Goal: Information Seeking & Learning: Learn about a topic

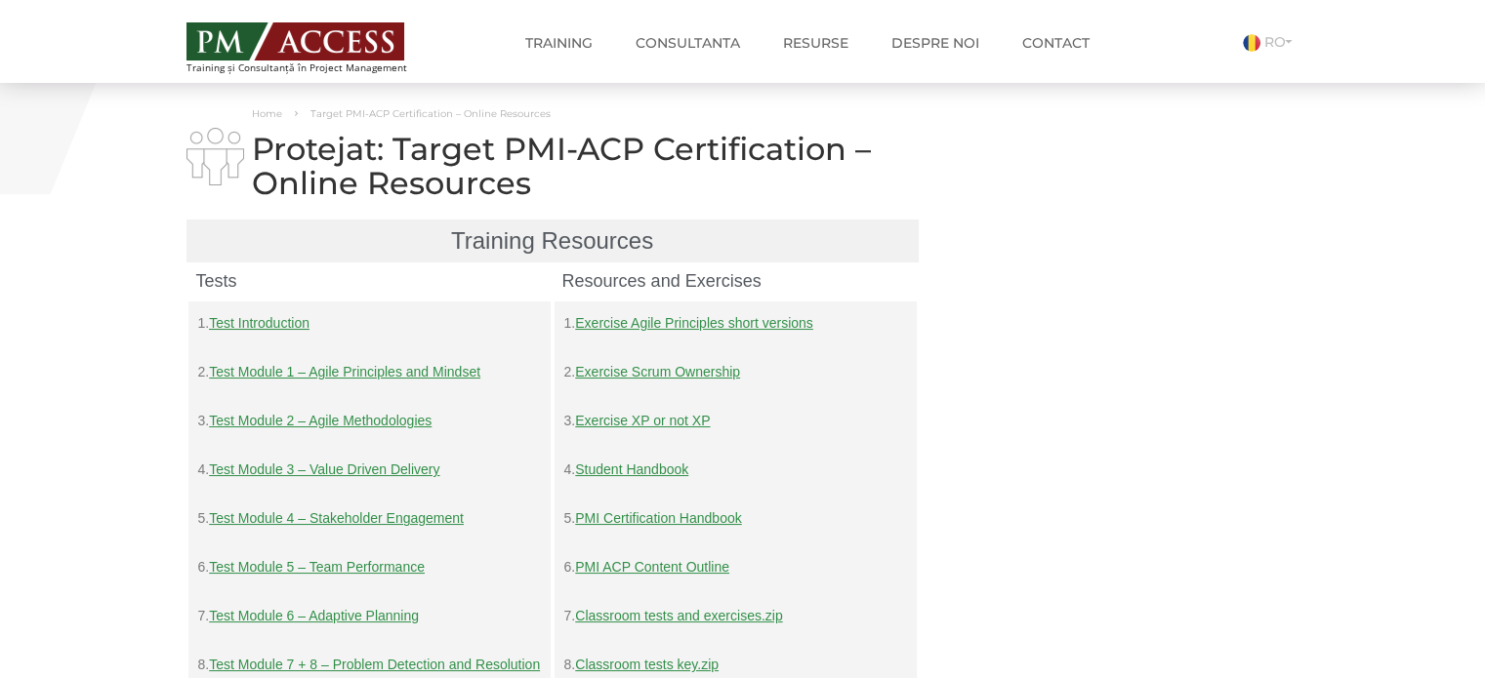
scroll to position [357, 0]
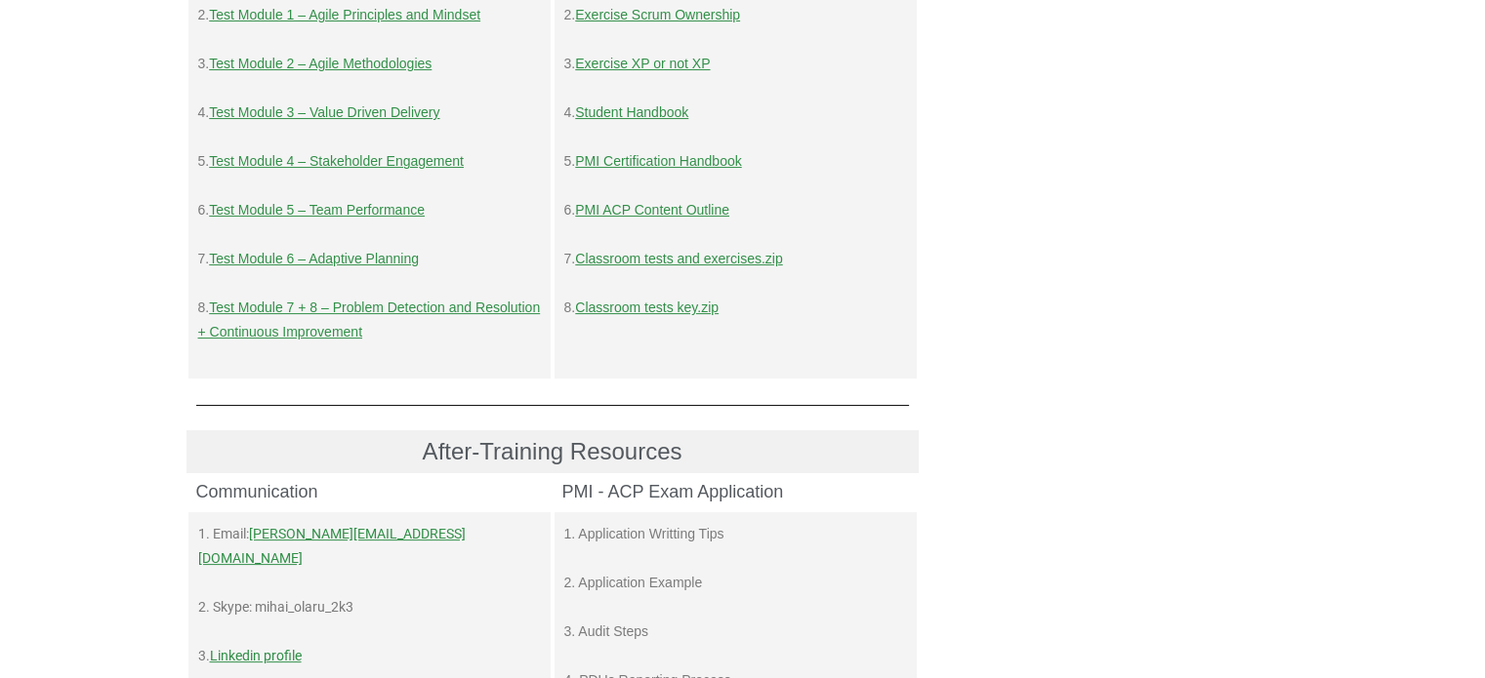
click at [331, 258] on link "Test Module 6 – Adaptive Planning" at bounding box center [314, 259] width 210 height 16
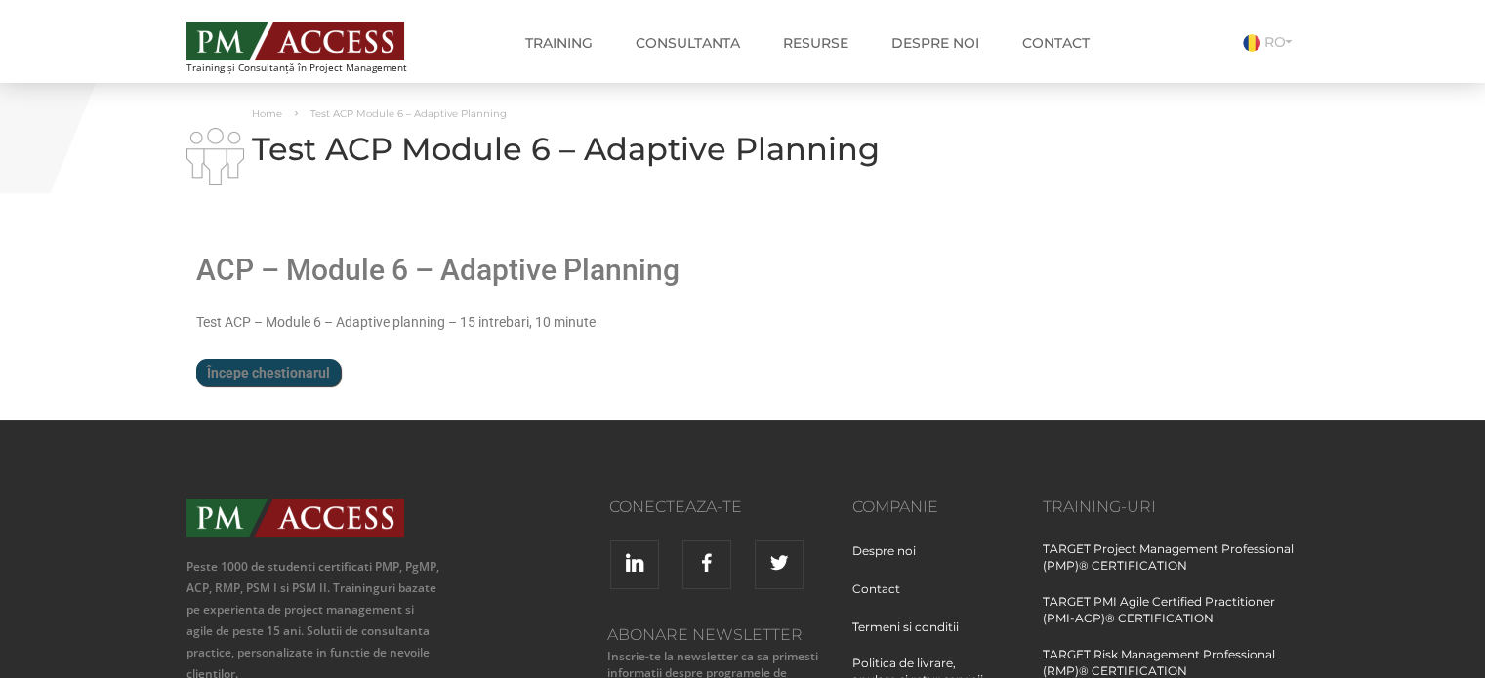
click at [270, 402] on div "ACP – Module 6 – Adaptive Planning Limită de timp: 0 Rezumat chestionar 0 din 1…" at bounding box center [552, 320] width 713 height 182
click at [273, 378] on input "Începe chestionarul" at bounding box center [268, 372] width 144 height 27
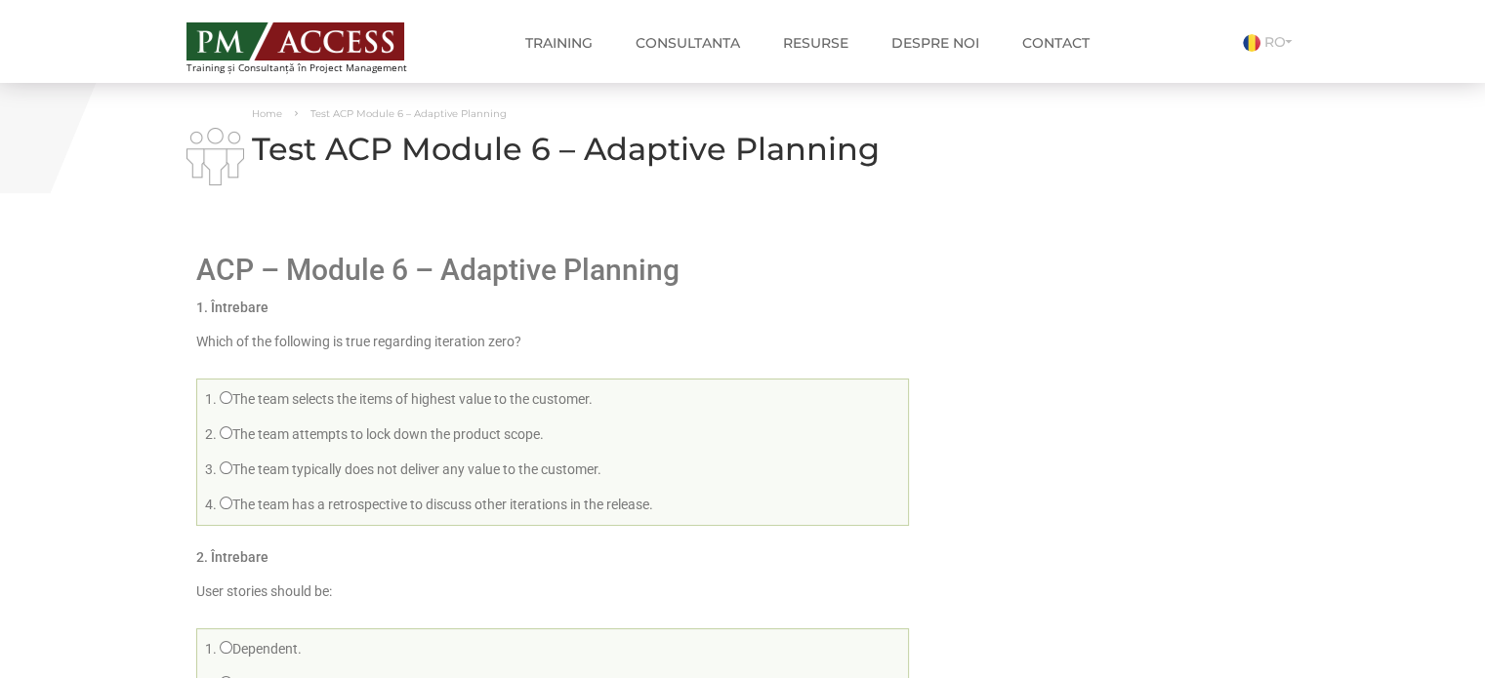
click at [281, 331] on p "Which of the following is true regarding iteration zero?" at bounding box center [552, 342] width 713 height 24
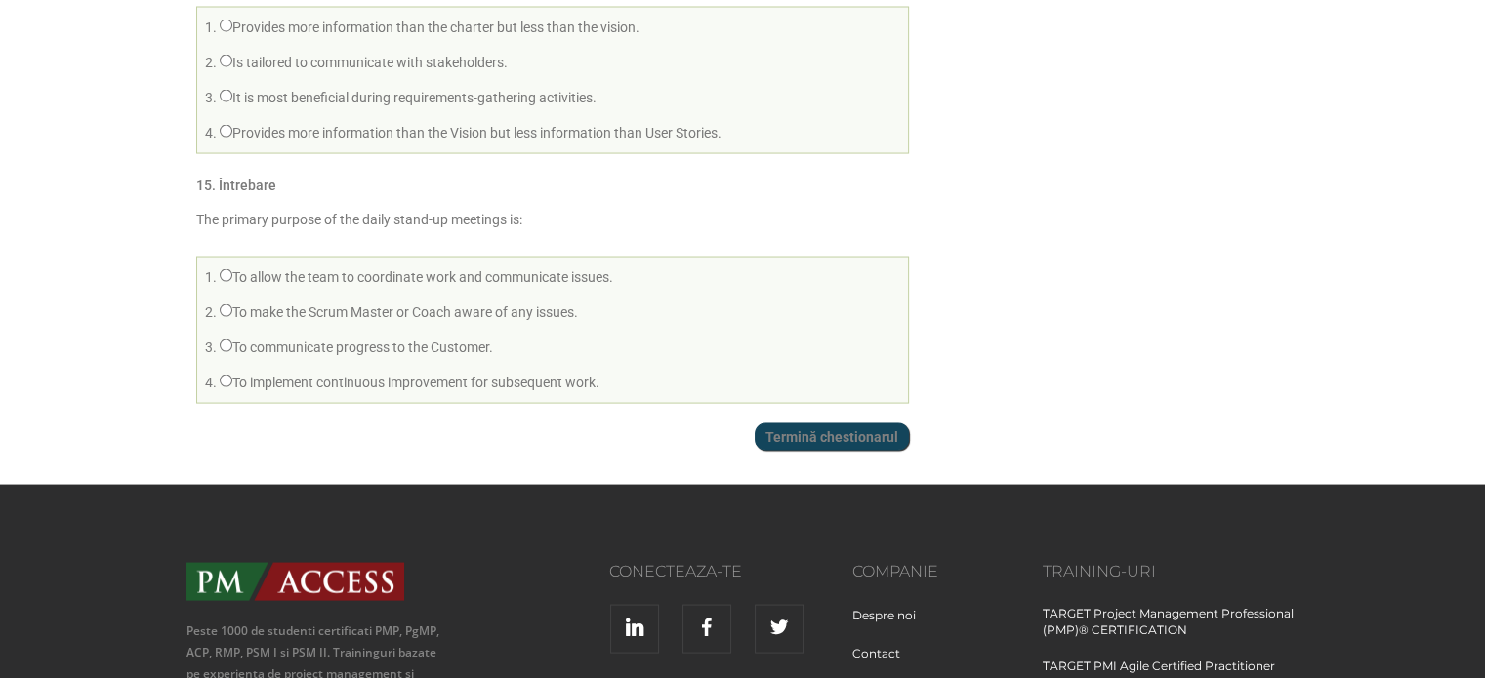
scroll to position [3794, 0]
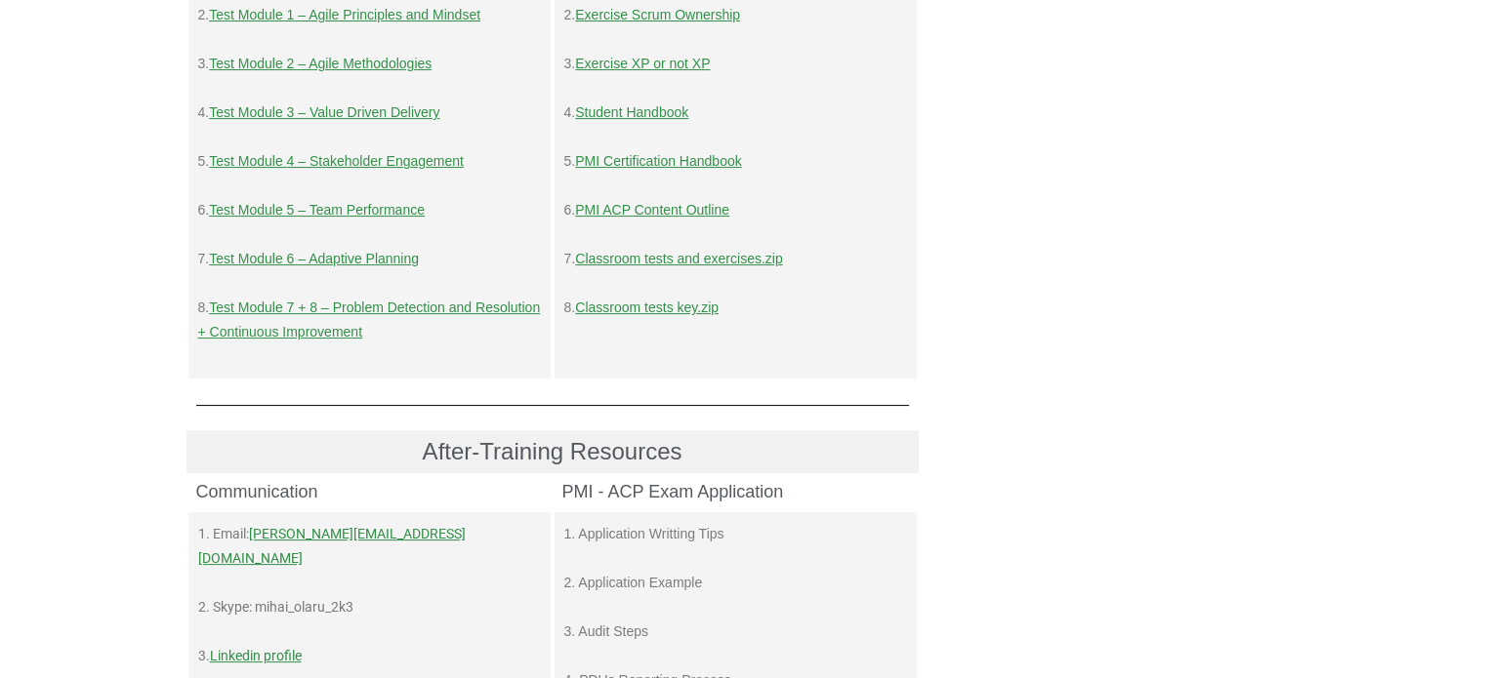
click at [370, 302] on link "Test Module 7 + 8 – Problem Detection and Resolution + Continuous Improvement" at bounding box center [369, 320] width 343 height 40
click at [336, 331] on link "Test Module 7 + 8 – Problem Detection and Resolution + Continuous Improvement" at bounding box center [369, 320] width 343 height 40
click at [234, 321] on p "8. Test Module 7 + 8 – Problem Detection and Resolution + Continuous Improvement" at bounding box center [369, 320] width 343 height 49
click at [396, 312] on link "Test Module 7 + 8 – Problem Detection and Resolution + Continuous Improvement" at bounding box center [369, 320] width 343 height 40
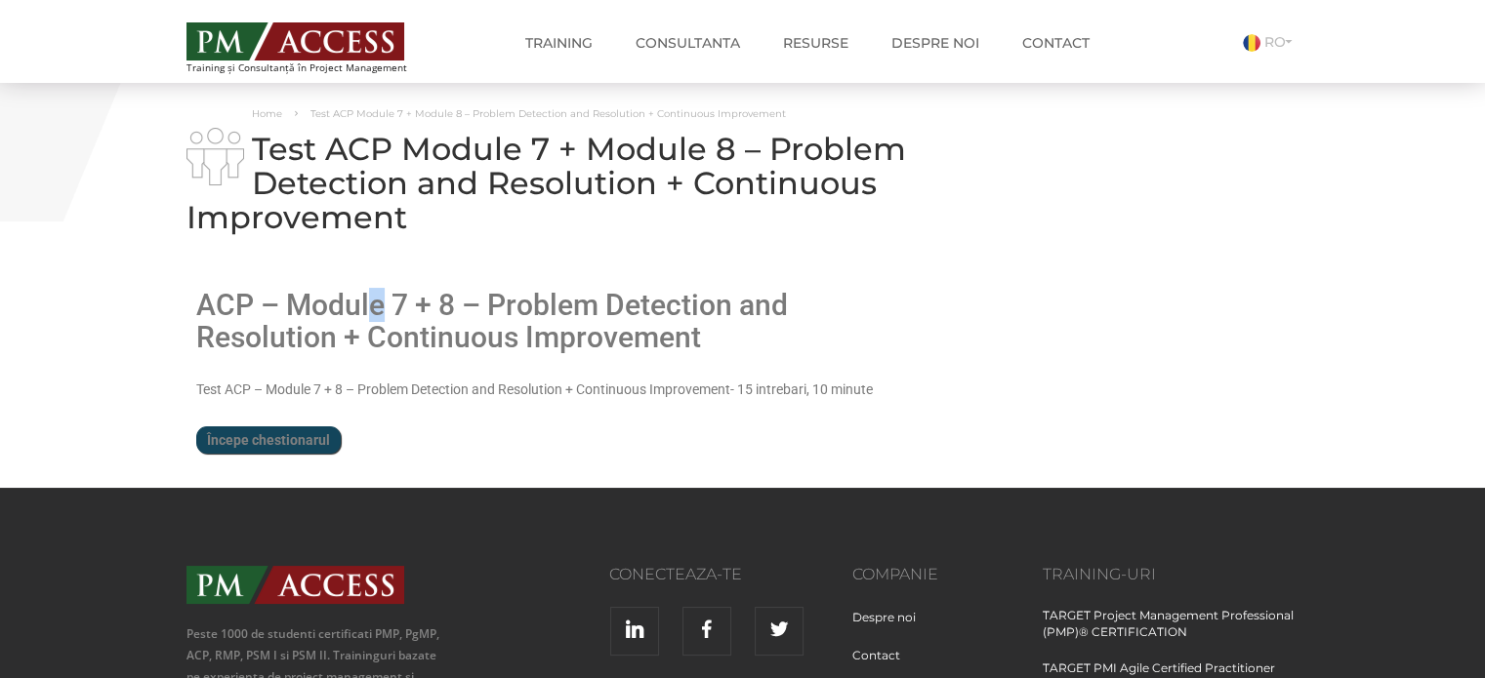
drag, startPoint x: 0, startPoint y: 0, endPoint x: 1498, endPoint y: 665, distance: 1639.3
click at [1484, 572] on html "Training și Consultanță în Project Management Training TARGET Project Managemen…" at bounding box center [742, 614] width 1485 height 1228
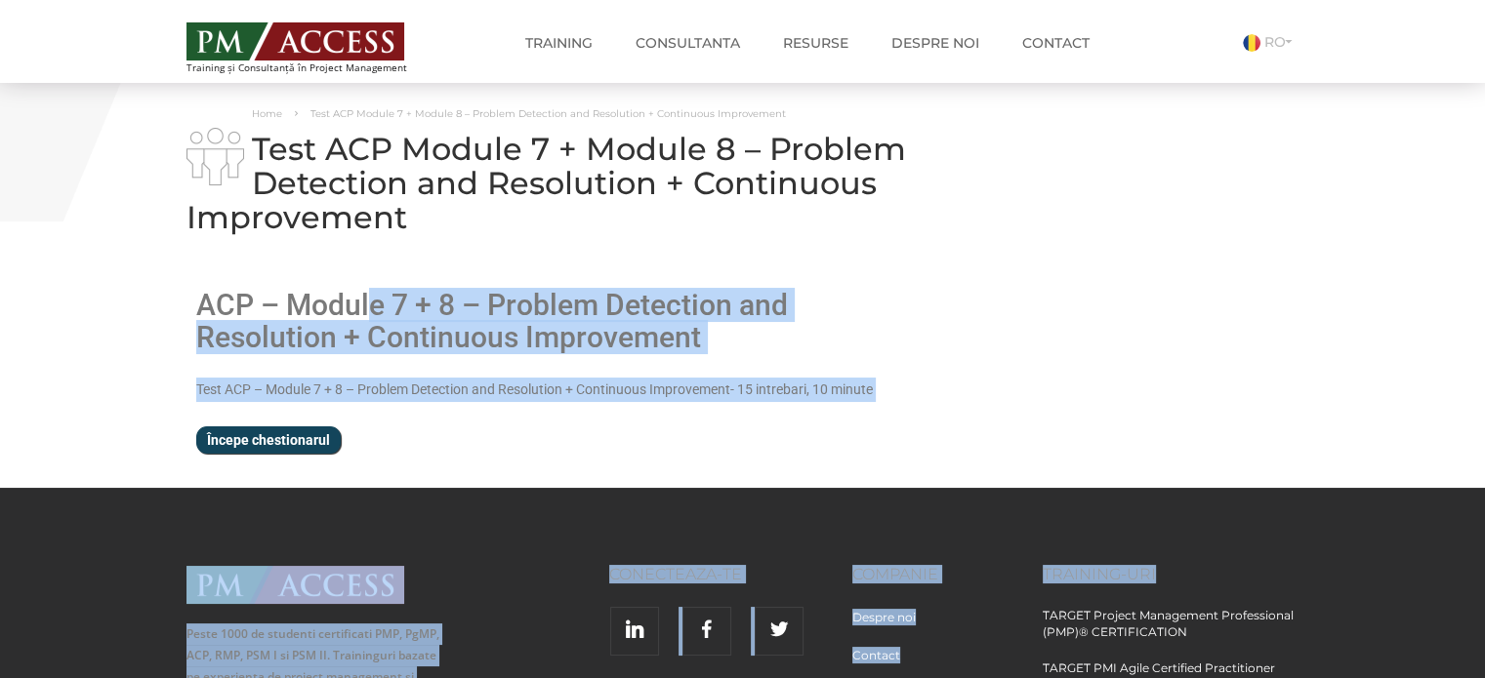
click at [206, 443] on input "Începe chestionarul" at bounding box center [268, 440] width 144 height 27
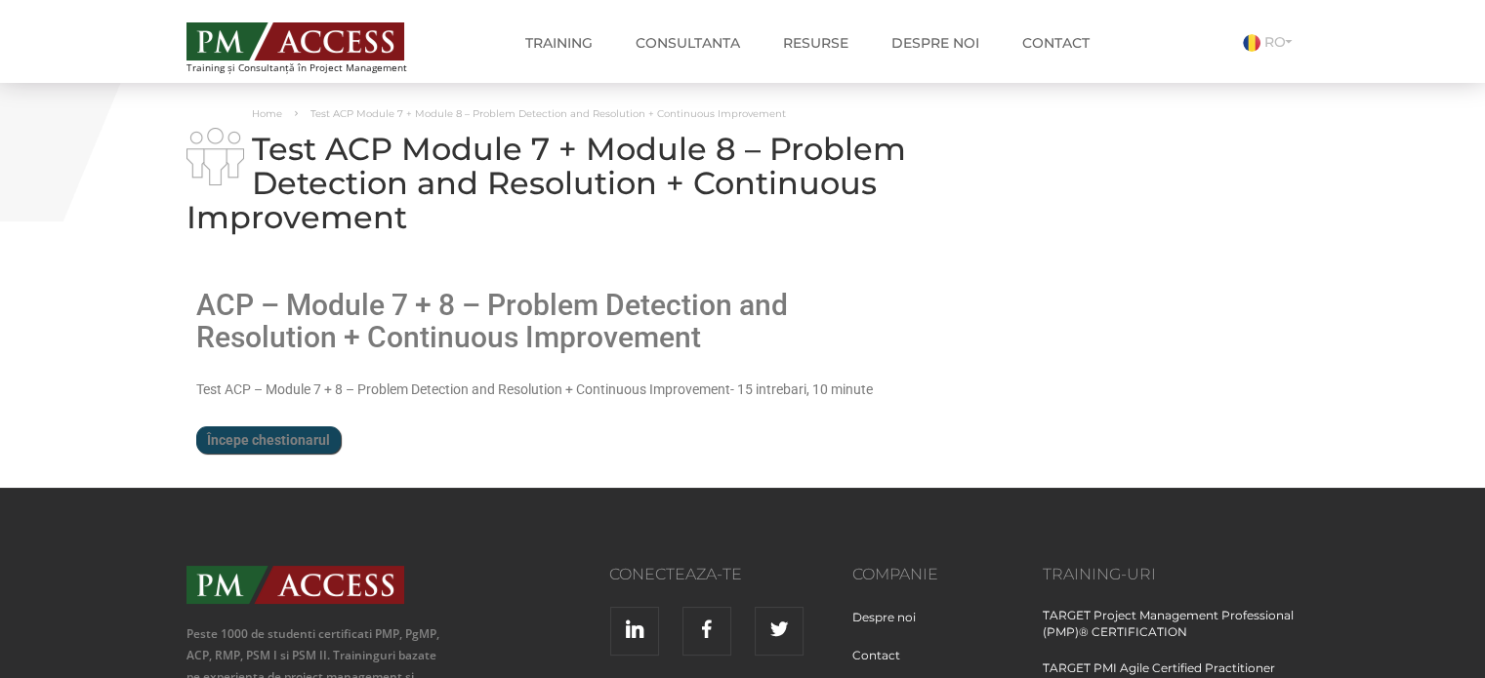
click at [238, 455] on div "ACP – Module 7 + 8 – Problem Detection and Resolution + Continuous Improvement …" at bounding box center [552, 372] width 713 height 214
click at [243, 431] on input "Începe chestionarul" at bounding box center [268, 440] width 144 height 27
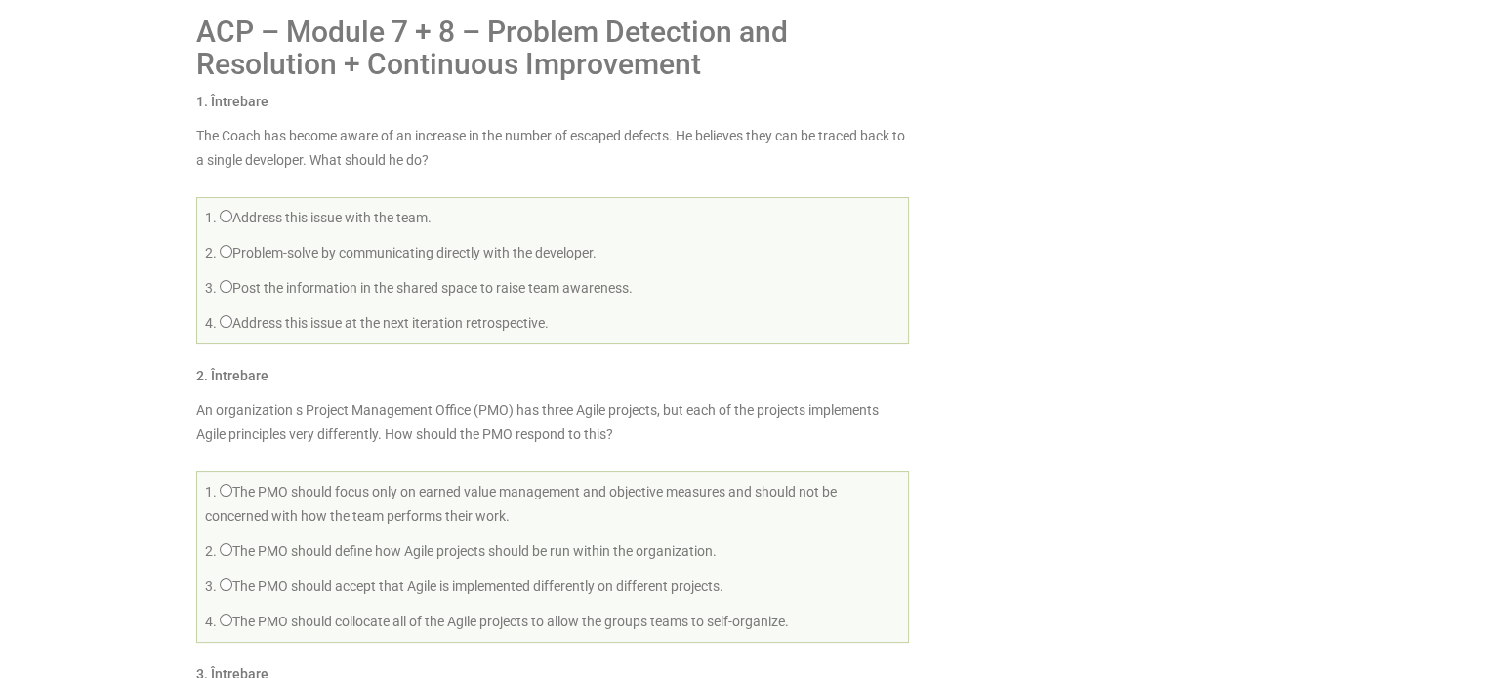
drag, startPoint x: 1472, startPoint y: 324, endPoint x: 1483, endPoint y: 301, distance: 25.8
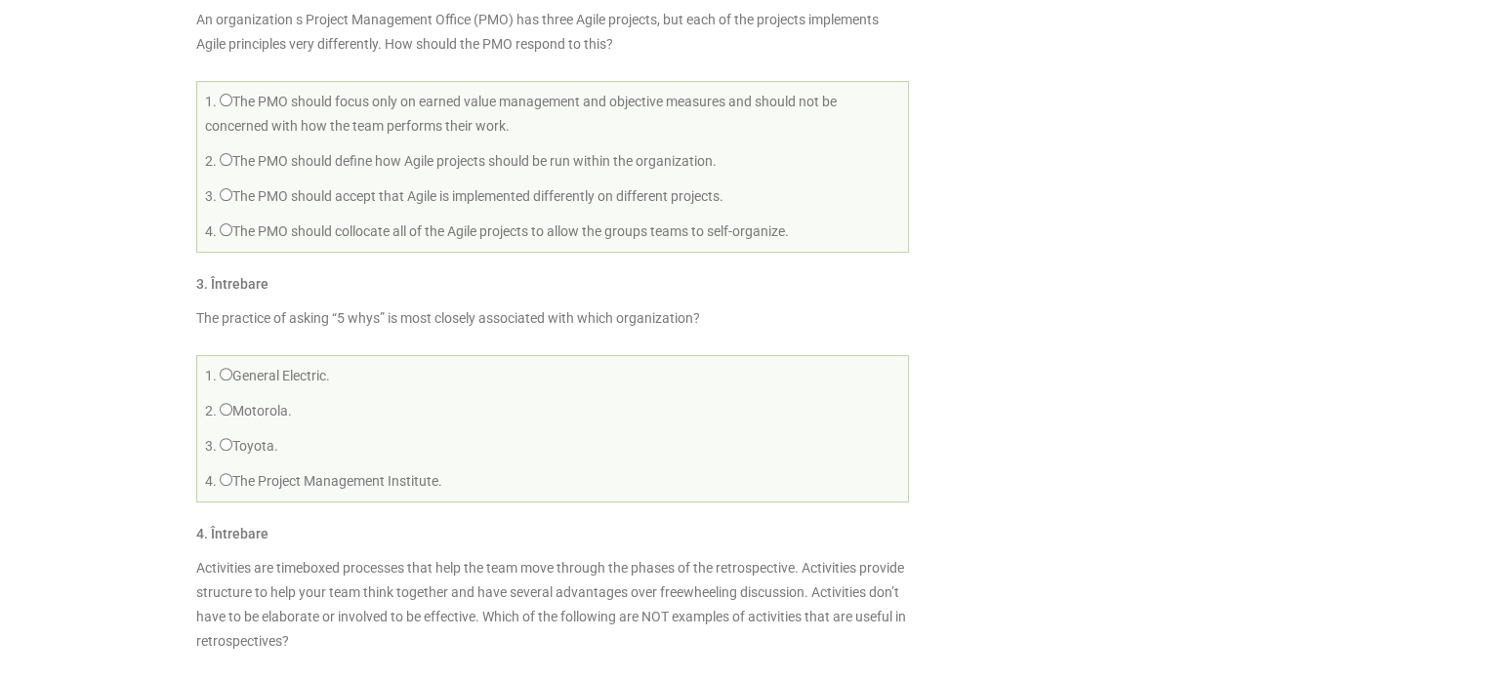
scroll to position [625, 0]
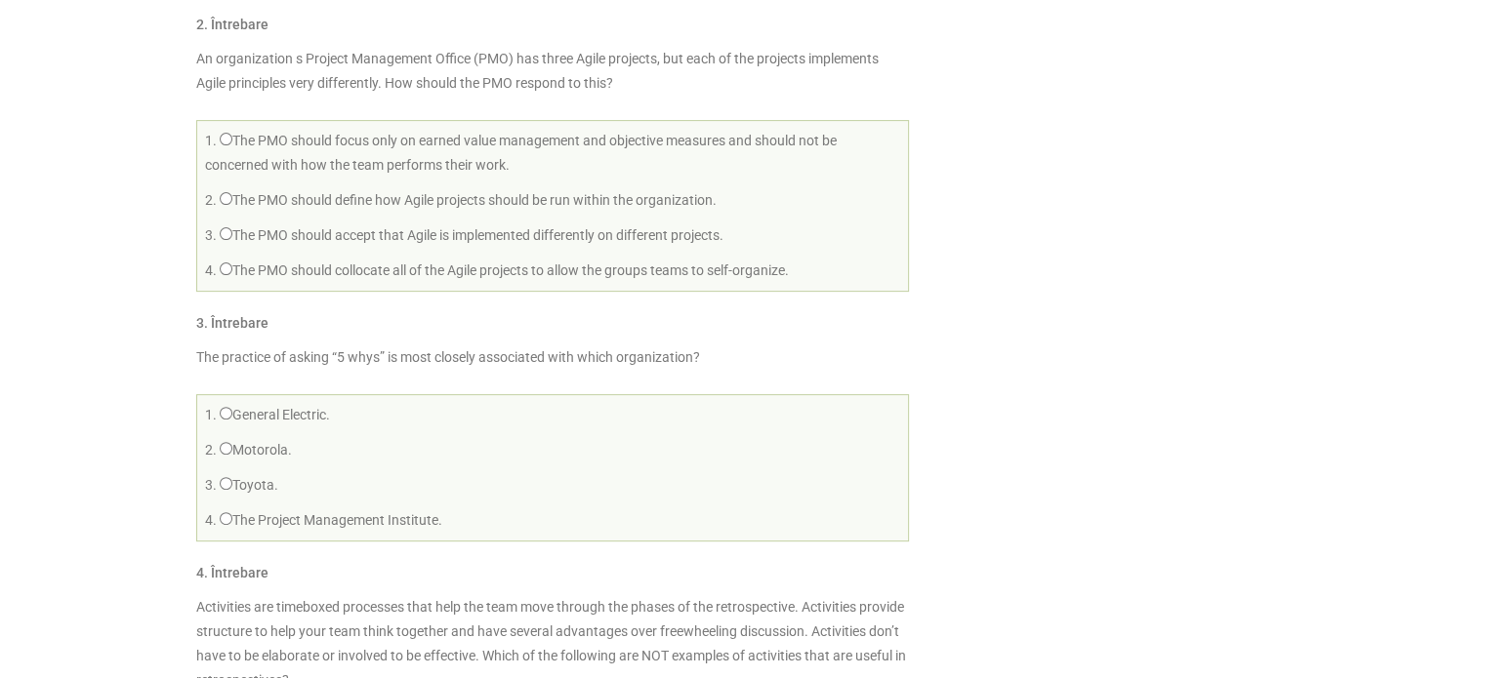
drag, startPoint x: 1350, startPoint y: 349, endPoint x: 1367, endPoint y: 348, distance: 16.7
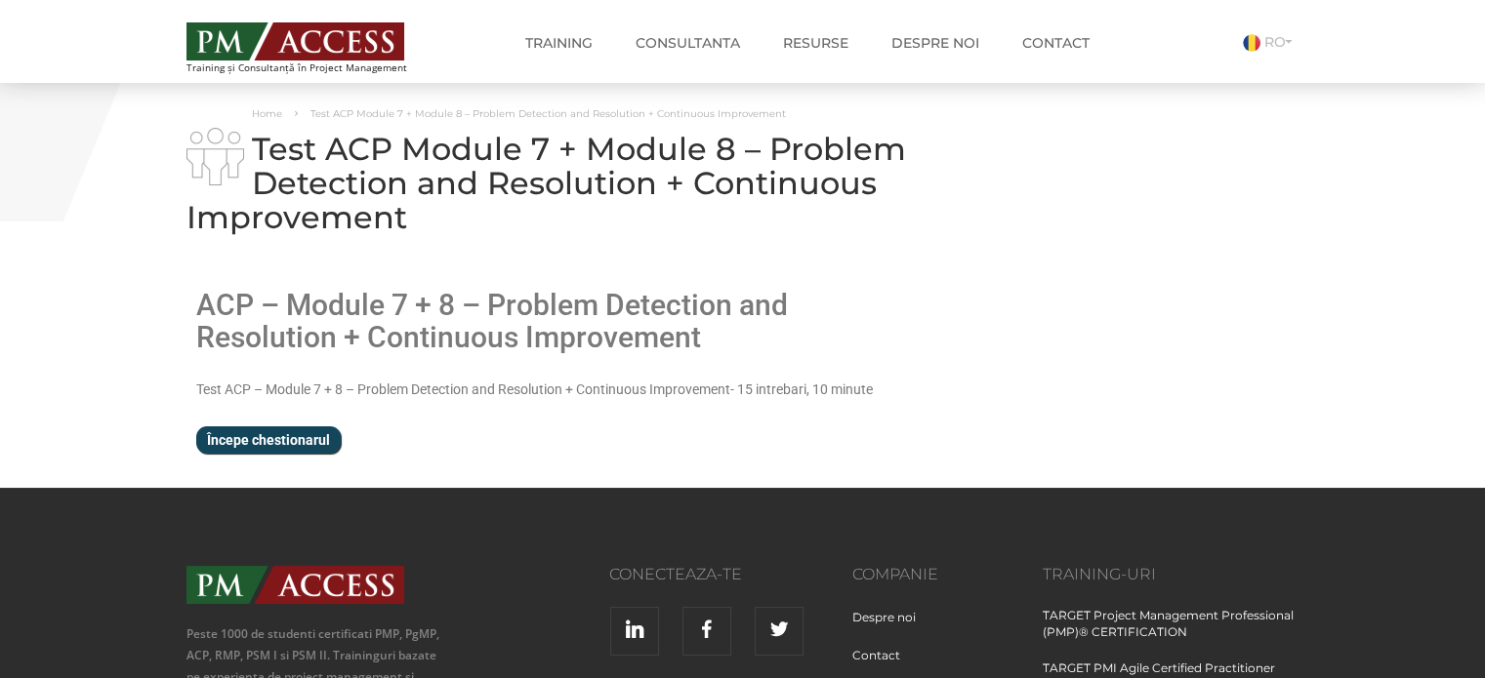
click at [318, 434] on input "Începe chestionarul" at bounding box center [268, 440] width 144 height 27
